Goal: Navigation & Orientation: Find specific page/section

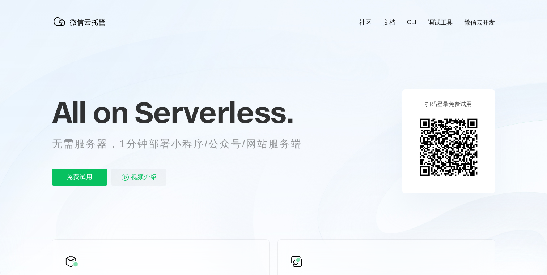
scroll to position [0, 1286]
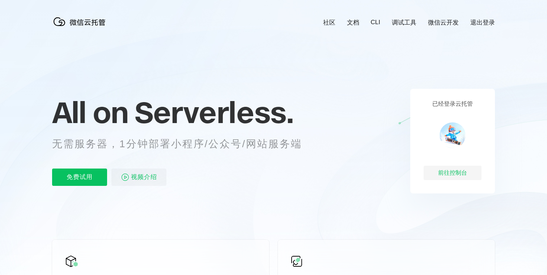
click at [447, 22] on link "微信云开发" at bounding box center [443, 22] width 31 height 8
